Goal: Information Seeking & Learning: Learn about a topic

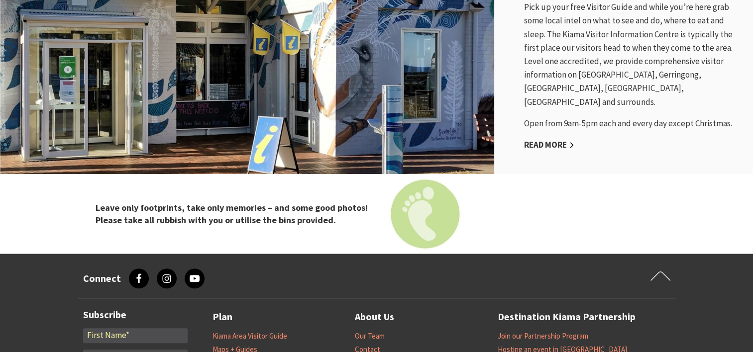
scroll to position [920, 0]
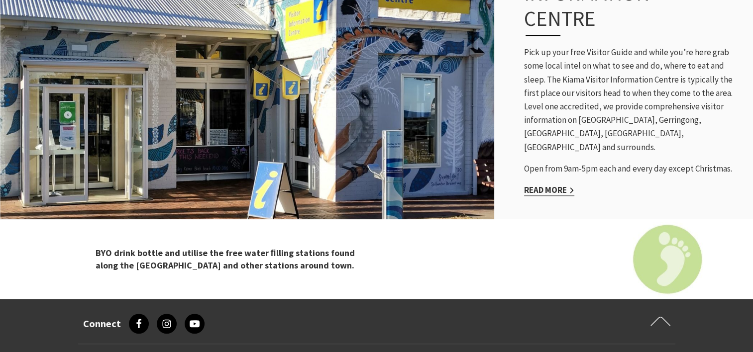
click at [569, 185] on link "Read More" at bounding box center [549, 190] width 50 height 11
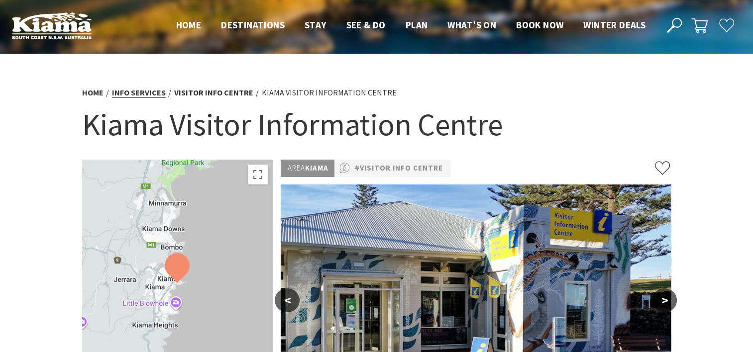
click at [153, 91] on link "Info Services" at bounding box center [139, 93] width 54 height 10
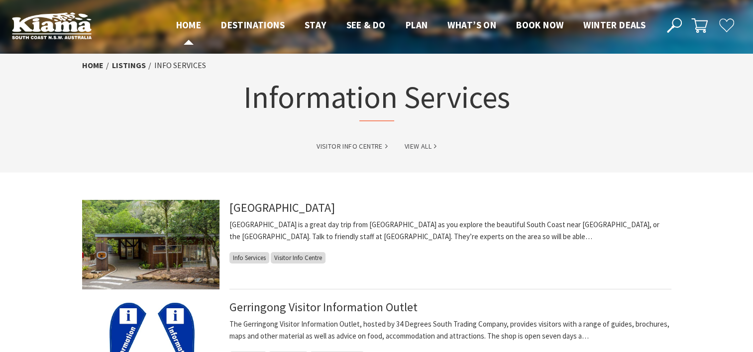
click at [178, 24] on span "Home" at bounding box center [188, 25] width 25 height 12
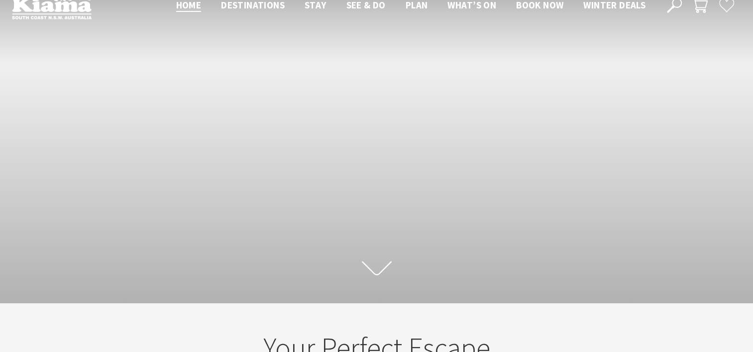
scroll to position [57, 0]
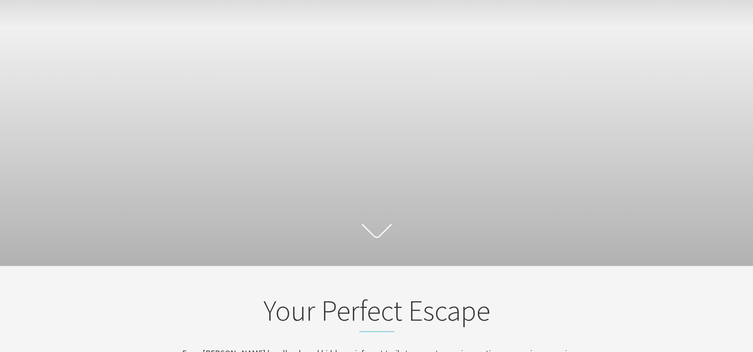
click at [381, 229] on icon at bounding box center [377, 230] width 30 height 17
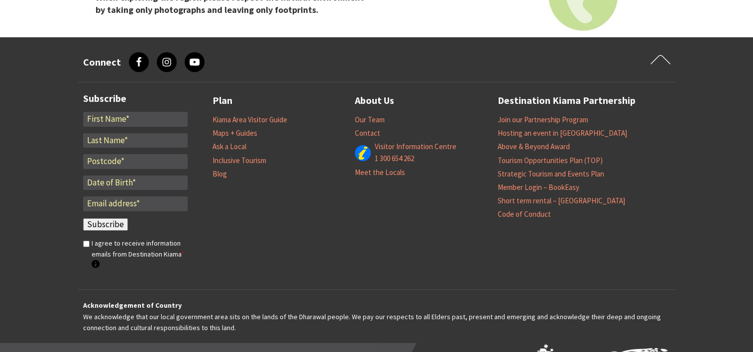
scroll to position [3343, 0]
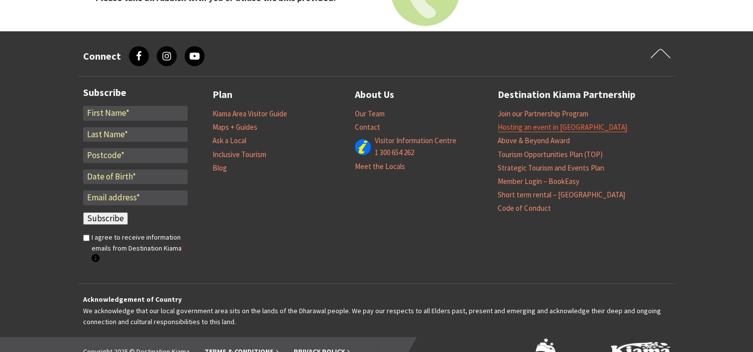
click at [570, 122] on link "Hosting an event in [GEOGRAPHIC_DATA]" at bounding box center [562, 127] width 129 height 10
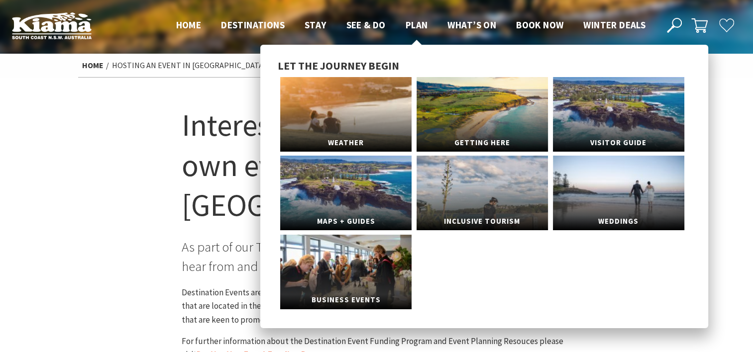
click at [419, 26] on span "Plan" at bounding box center [417, 25] width 22 height 12
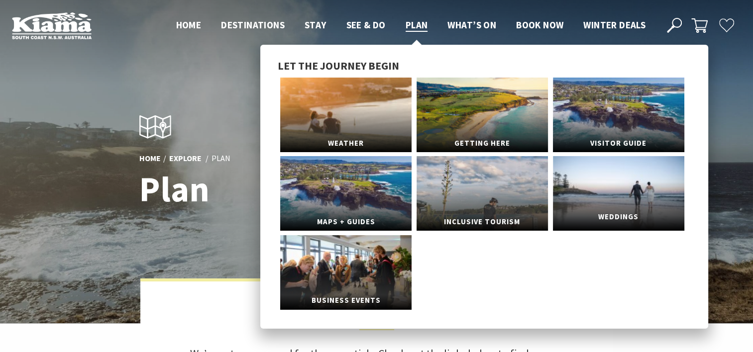
click at [665, 194] on link "Weddings" at bounding box center [618, 193] width 131 height 75
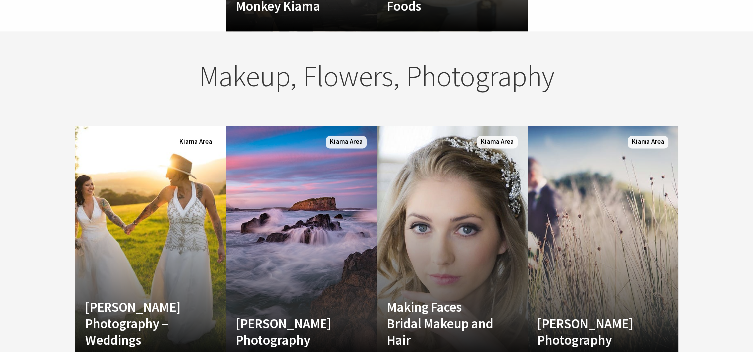
scroll to position [1566, 0]
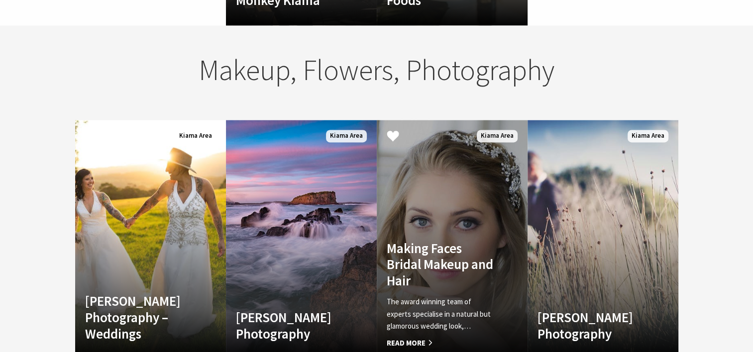
click at [427, 337] on span "Read More" at bounding box center [441, 343] width 109 height 12
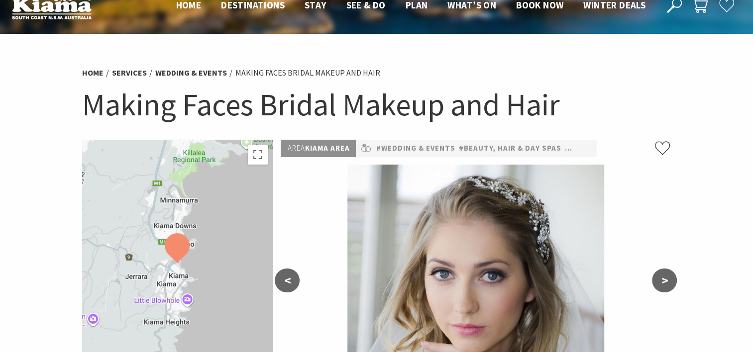
scroll to position [63, 0]
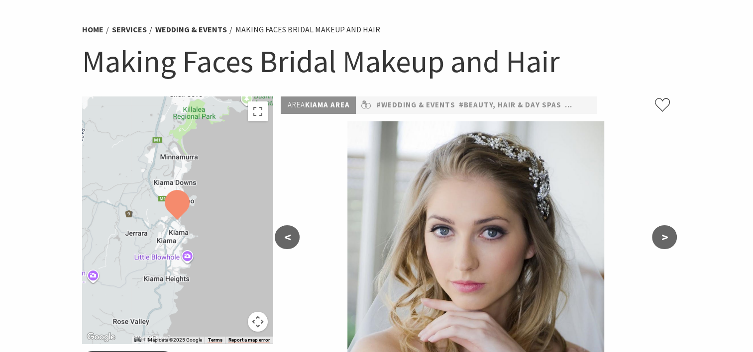
click at [670, 229] on button ">" at bounding box center [664, 237] width 25 height 24
click at [662, 234] on button ">" at bounding box center [664, 237] width 25 height 24
click at [288, 235] on button "<" at bounding box center [287, 237] width 25 height 24
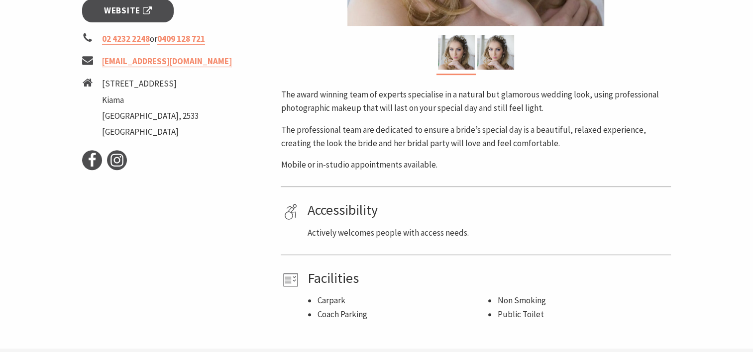
scroll to position [422, 0]
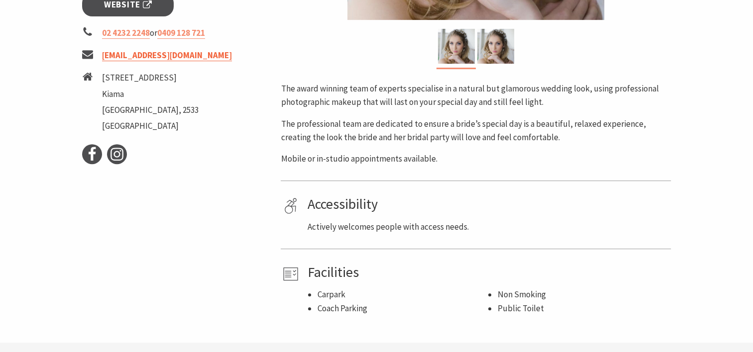
click at [194, 56] on link "bridal@makingfacesmakeup.com.au" at bounding box center [167, 55] width 130 height 11
click at [116, 152] on use at bounding box center [116, 154] width 13 height 13
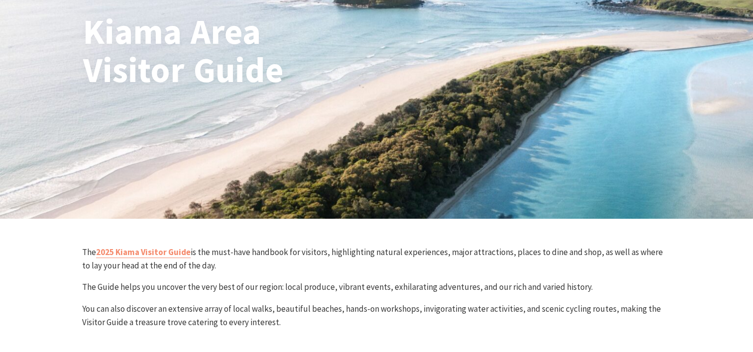
scroll to position [124, 0]
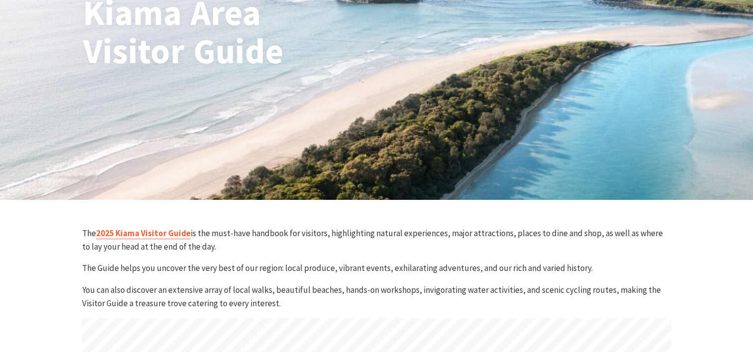
click at [175, 232] on link "2025 Kiama Visitor Guide" at bounding box center [143, 233] width 95 height 11
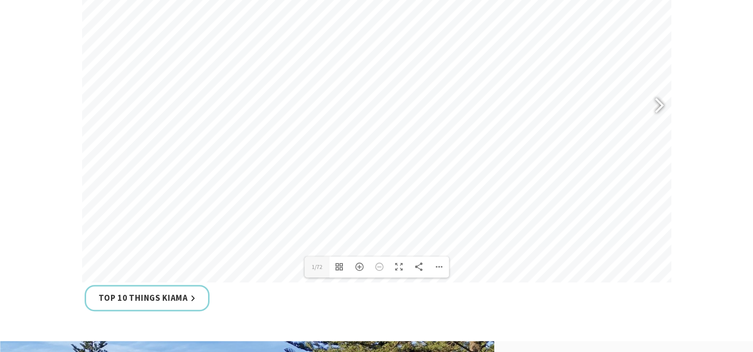
scroll to position [501, 0]
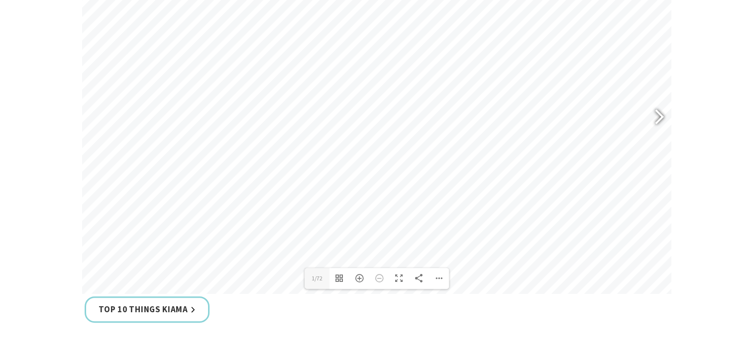
click at [658, 115] on div at bounding box center [655, 118] width 23 height 36
click at [663, 113] on div at bounding box center [655, 118] width 23 height 36
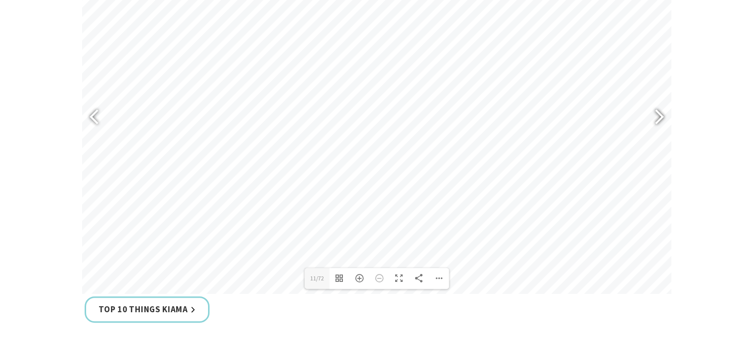
click at [663, 113] on div at bounding box center [655, 118] width 23 height 36
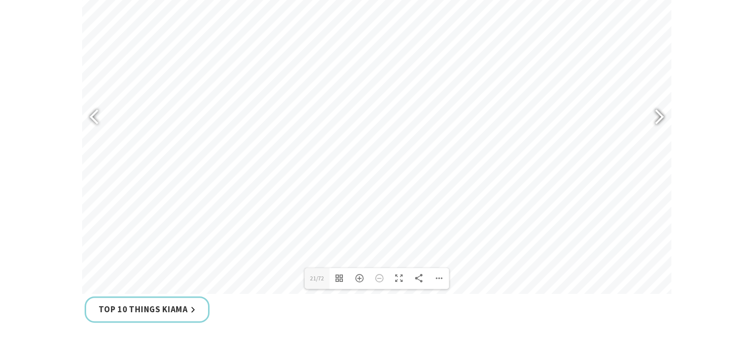
click at [663, 113] on div at bounding box center [655, 118] width 23 height 36
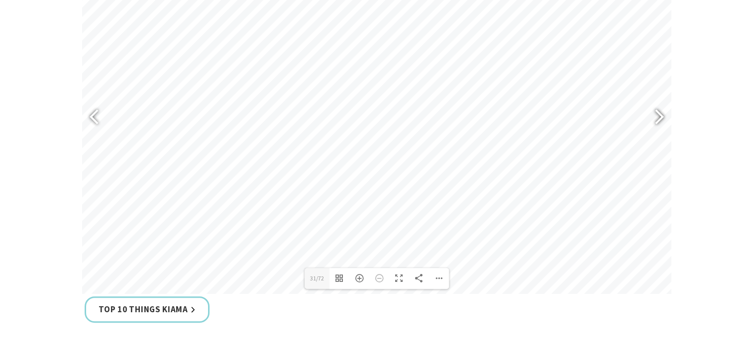
click at [663, 113] on div at bounding box center [655, 118] width 23 height 36
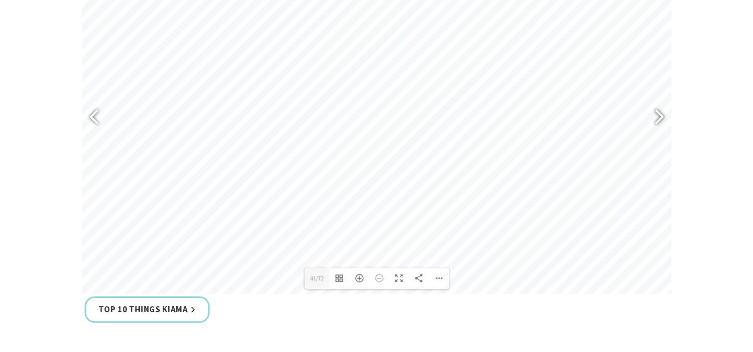
click at [663, 113] on div at bounding box center [655, 118] width 23 height 36
click at [659, 113] on div at bounding box center [655, 118] width 23 height 36
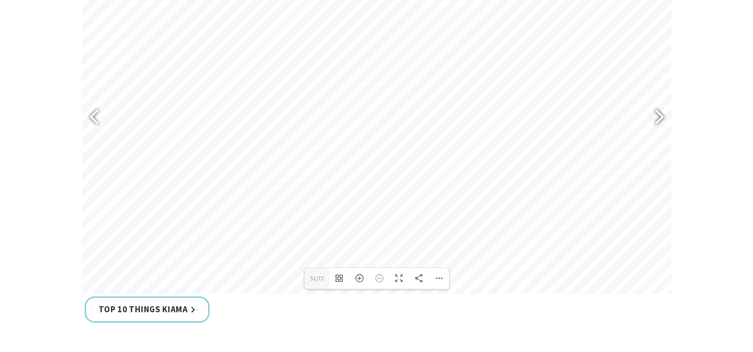
click at [659, 113] on div at bounding box center [655, 118] width 23 height 36
click at [657, 117] on div at bounding box center [655, 118] width 23 height 36
click at [661, 114] on div at bounding box center [655, 118] width 23 height 36
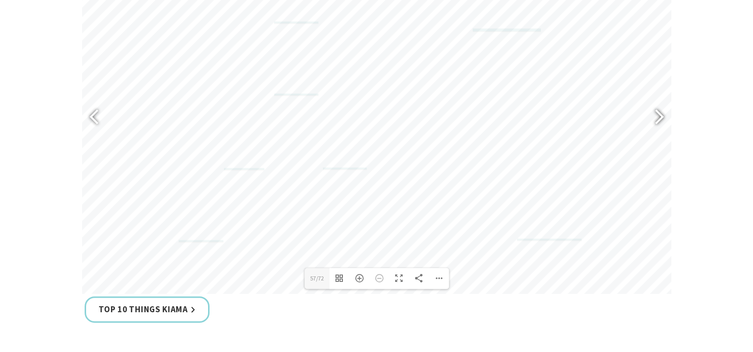
click at [661, 114] on div at bounding box center [655, 118] width 23 height 36
click at [655, 114] on div at bounding box center [655, 118] width 23 height 36
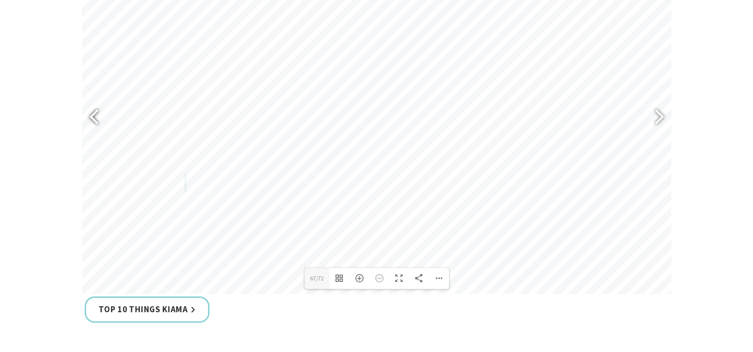
click at [90, 116] on div at bounding box center [98, 118] width 23 height 36
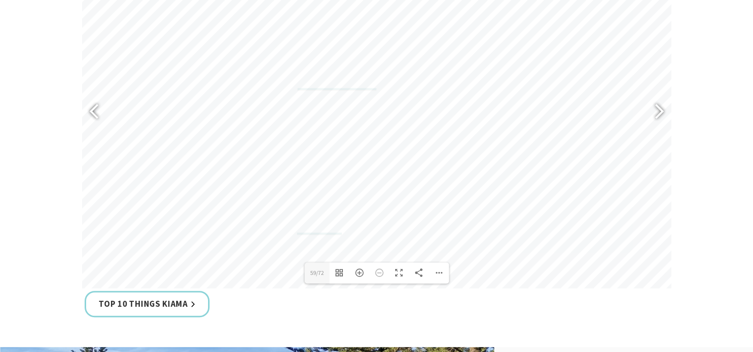
scroll to position [453, 0]
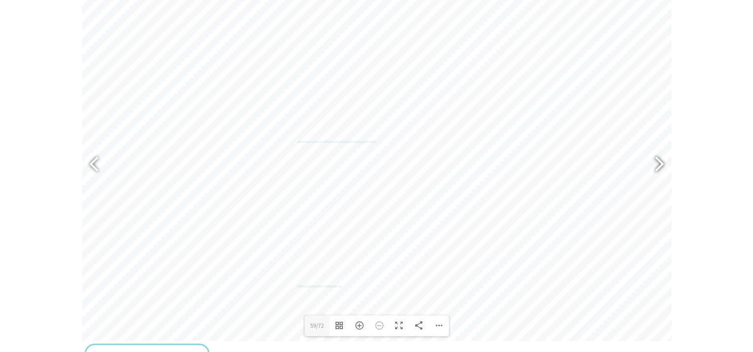
click at [658, 163] on div at bounding box center [655, 165] width 23 height 36
click at [98, 165] on div at bounding box center [98, 165] width 23 height 36
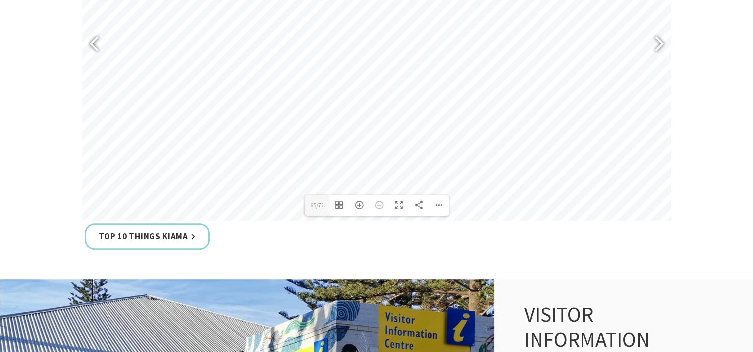
scroll to position [605, 0]
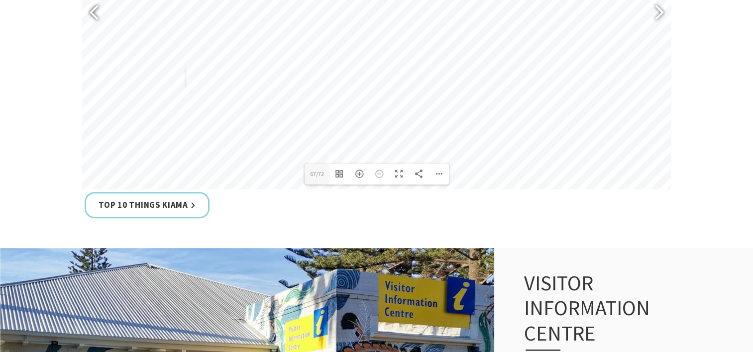
click at [94, 12] on div at bounding box center [98, 13] width 23 height 36
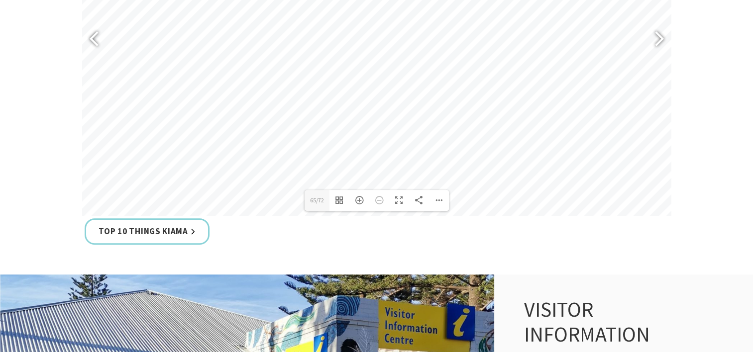
scroll to position [594, 0]
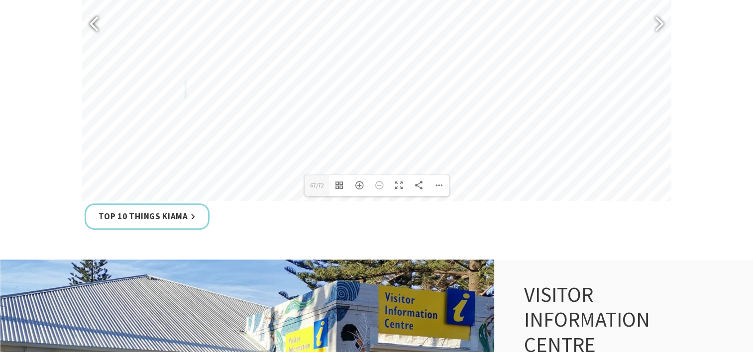
click at [92, 21] on div at bounding box center [98, 24] width 23 height 36
click at [93, 16] on div at bounding box center [98, 24] width 23 height 36
click at [94, 23] on div at bounding box center [98, 24] width 23 height 36
click at [96, 25] on div at bounding box center [98, 24] width 23 height 36
click at [656, 22] on div at bounding box center [655, 24] width 23 height 36
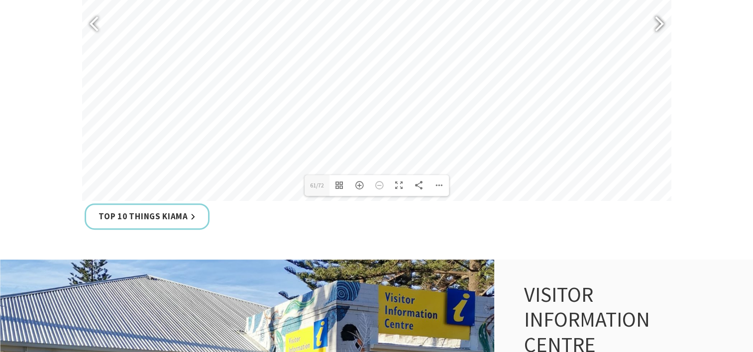
click at [656, 22] on div at bounding box center [655, 24] width 23 height 36
click at [661, 24] on div at bounding box center [655, 24] width 23 height 36
type input "65"
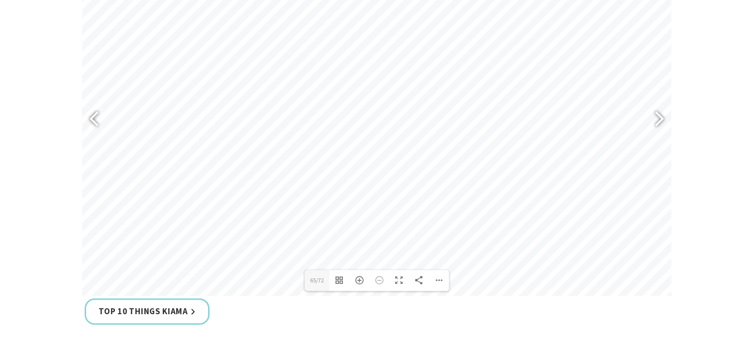
scroll to position [0, 0]
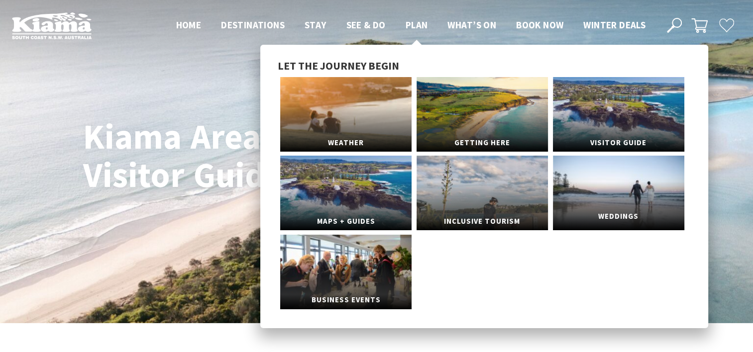
click at [602, 191] on link "Weddings" at bounding box center [618, 193] width 131 height 75
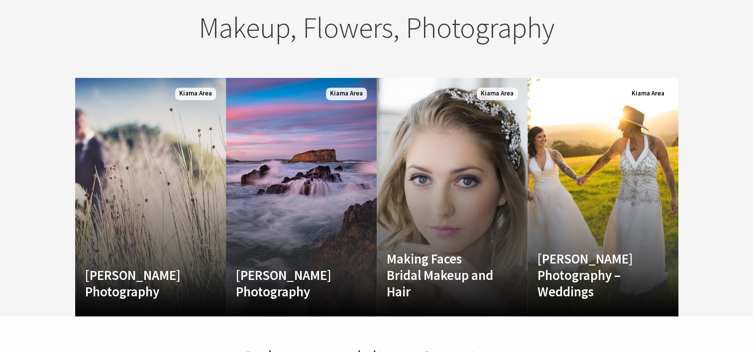
scroll to position [1640, 0]
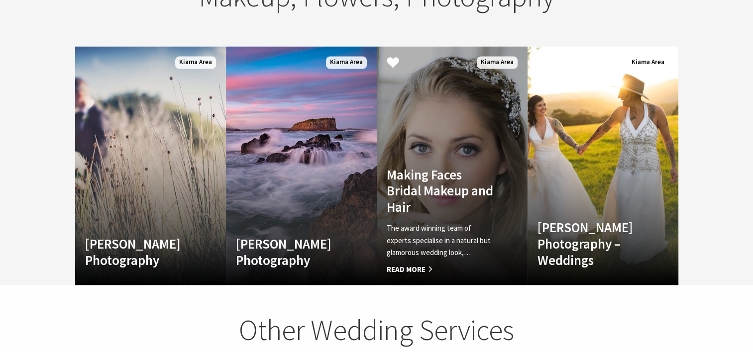
click at [429, 263] on span "Read More" at bounding box center [441, 269] width 109 height 12
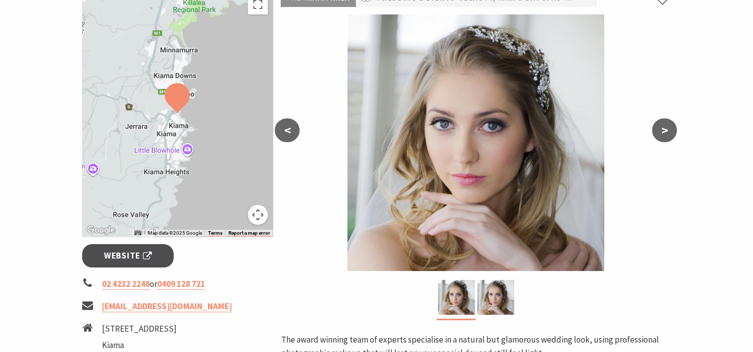
scroll to position [103, 0]
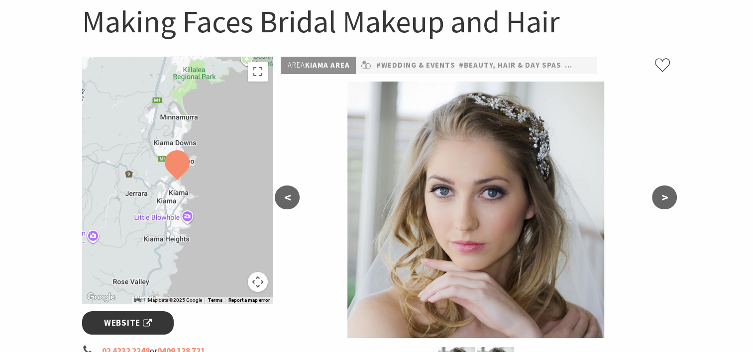
click at [146, 321] on span "Website" at bounding box center [128, 323] width 48 height 13
